Goal: Information Seeking & Learning: Find specific fact

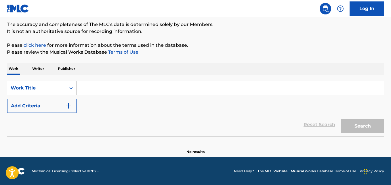
click at [116, 79] on div "SearchWithCriteria14a66873-ea5d-4cc2-8a46-15db44a3ada7 Work Title Add Criteria …" at bounding box center [196, 105] width 378 height 61
click at [114, 84] on input "Search Form" at bounding box center [231, 88] width 308 height 14
paste input "Vision"
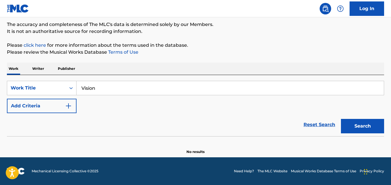
type input "Vision"
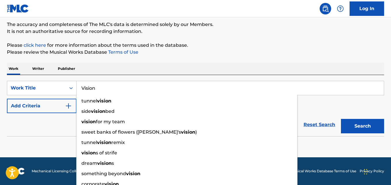
click at [46, 135] on div "Reset Search Search" at bounding box center [196, 124] width 378 height 23
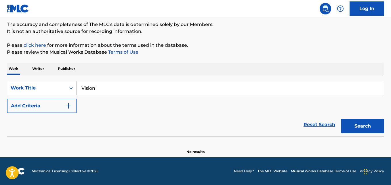
click at [64, 104] on button "Add Criteria" at bounding box center [42, 106] width 70 height 14
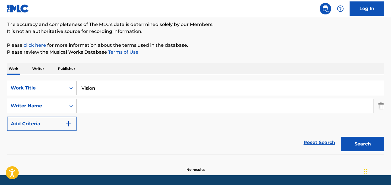
click at [104, 101] on input "Search Form" at bounding box center [225, 106] width 297 height 14
click at [341, 137] on button "Search" at bounding box center [362, 144] width 43 height 14
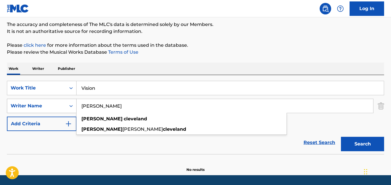
drag, startPoint x: 132, startPoint y: 106, endPoint x: 55, endPoint y: 104, distance: 76.9
click at [55, 104] on div "SearchWithCriteria9eed37d5-9722-42df-93dc-1b45b3e59c36 Writer Name [PERSON_NAME…" at bounding box center [196, 106] width 378 height 14
paste input "[PERSON_NAME]"
type input "[PERSON_NAME]"
click at [341, 137] on button "Search" at bounding box center [362, 144] width 43 height 14
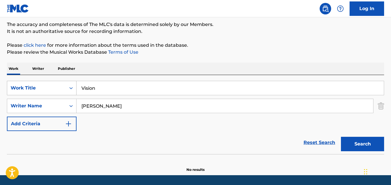
drag, startPoint x: 122, startPoint y: 83, endPoint x: 41, endPoint y: 89, distance: 81.1
click at [41, 89] on div "SearchWithCriteria14a66873-ea5d-4cc2-8a46-15db44a3ada7 Work Title Vision" at bounding box center [196, 88] width 378 height 14
paste input "Highway"
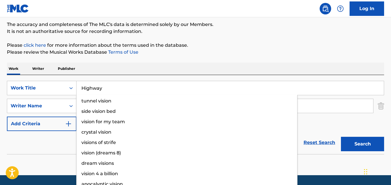
type input "Highway"
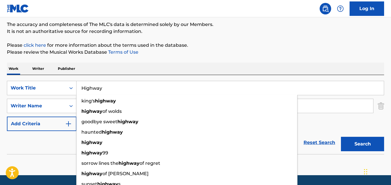
click at [175, 65] on div "Work Writer Publisher" at bounding box center [196, 69] width 378 height 12
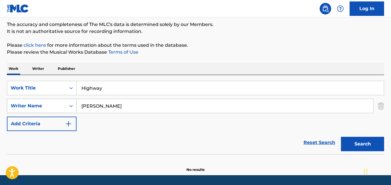
drag, startPoint x: 126, startPoint y: 103, endPoint x: 59, endPoint y: 104, distance: 67.1
click at [59, 104] on div "SearchWithCriteria9eed37d5-9722-42df-93dc-1b45b3e59c36 Writer Name [PERSON_NAME]" at bounding box center [196, 106] width 378 height 14
paste input "[PERSON_NAME]"
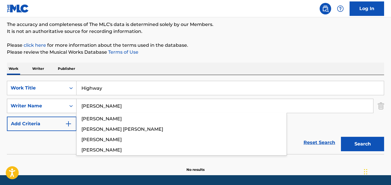
click at [341, 137] on button "Search" at bounding box center [362, 144] width 43 height 14
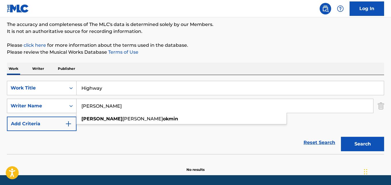
drag, startPoint x: 125, startPoint y: 101, endPoint x: 59, endPoint y: 102, distance: 66.0
click at [59, 102] on div "SearchWithCriteria9eed37d5-9722-42df-93dc-1b45b3e59c36 Writer Name [PERSON_NAME…" at bounding box center [196, 106] width 378 height 14
paste input "[PERSON_NAME]"
click at [341, 137] on button "Search" at bounding box center [362, 144] width 43 height 14
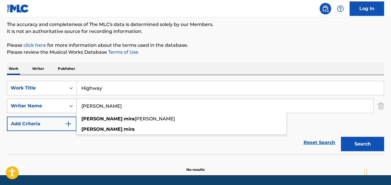
drag, startPoint x: 103, startPoint y: 108, endPoint x: 41, endPoint y: 111, distance: 61.7
click at [41, 111] on div "SearchWithCriteria9eed37d5-9722-42df-93dc-1b45b3e59c36 Writer Name [PERSON_NAME…" at bounding box center [196, 106] width 378 height 14
paste input "[PERSON_NAME]"
type input "[PERSON_NAME]"
click at [341, 137] on button "Search" at bounding box center [362, 144] width 43 height 14
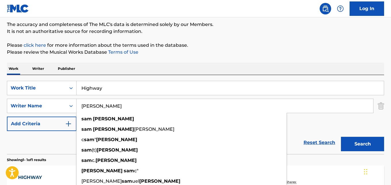
click at [225, 59] on div "The MLC Public Work Search The accuracy and completeness of The MLC's data is d…" at bounding box center [195, 109] width 391 height 251
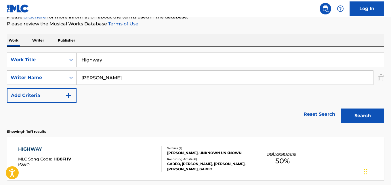
scroll to position [129, 0]
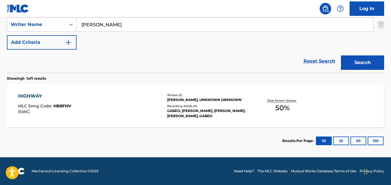
click at [192, 102] on div "[PERSON_NAME], UNKNOWN UNKNOWN" at bounding box center [209, 99] width 84 height 5
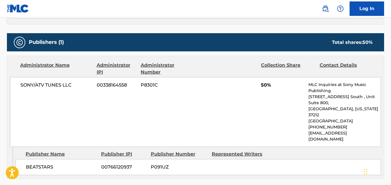
scroll to position [192, 0]
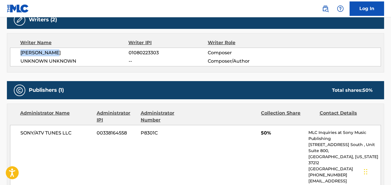
drag, startPoint x: 21, startPoint y: 50, endPoint x: 184, endPoint y: 36, distance: 163.6
click at [100, 52] on span "[PERSON_NAME]" at bounding box center [74, 52] width 108 height 7
copy span "[PERSON_NAME]"
